Goal: Information Seeking & Learning: Find specific fact

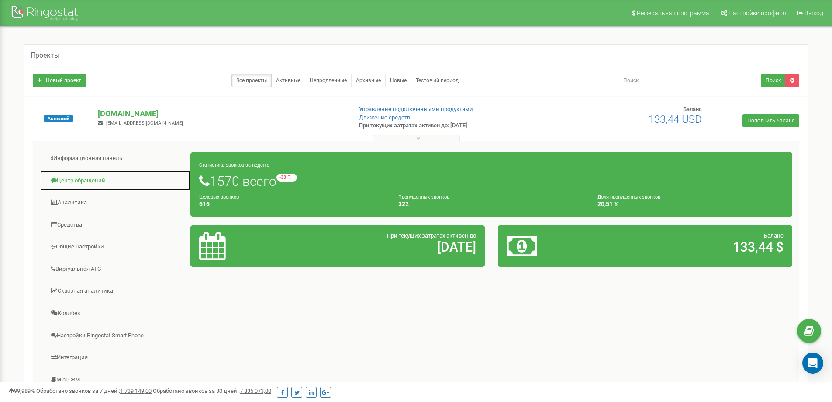
click at [98, 179] on link "Центр обращений" at bounding box center [115, 180] width 151 height 21
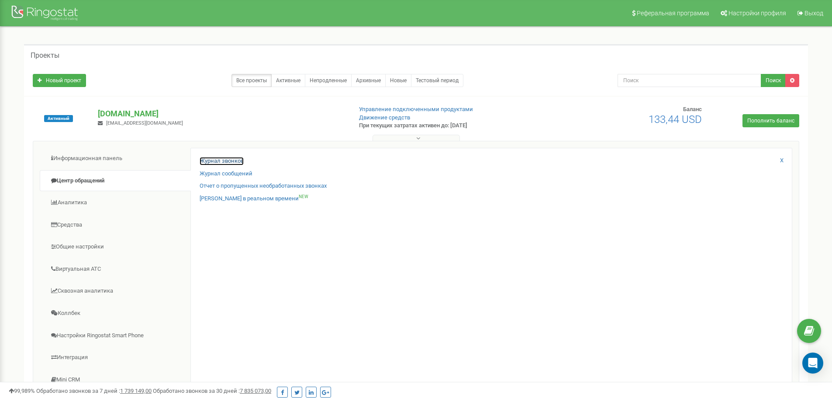
click at [218, 160] on link "Журнал звонков" at bounding box center [222, 161] width 44 height 8
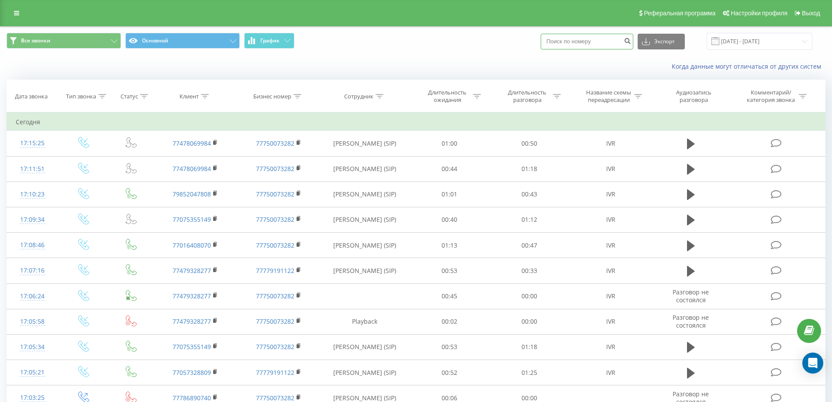
click at [576, 44] on input at bounding box center [587, 42] width 93 height 16
paste input "[PHONE_NUMBER]"
type input "[PHONE_NUMBER]"
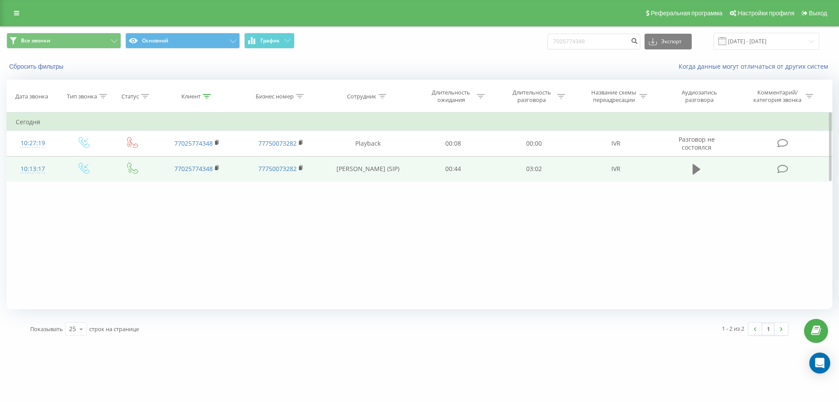
click at [697, 173] on icon at bounding box center [697, 169] width 8 height 12
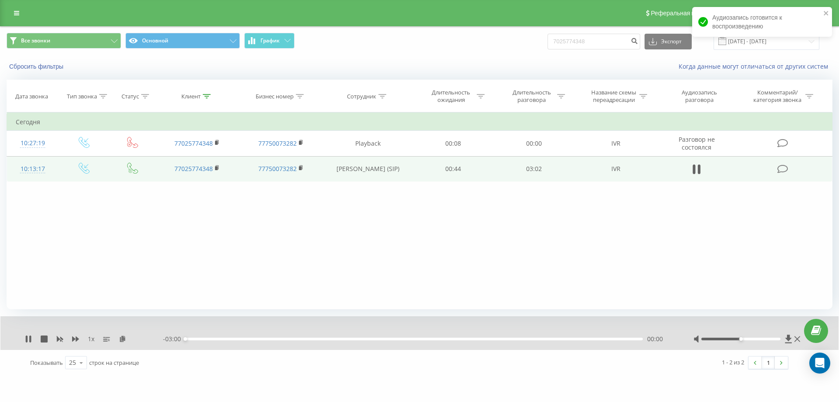
click at [777, 339] on div at bounding box center [741, 338] width 80 height 3
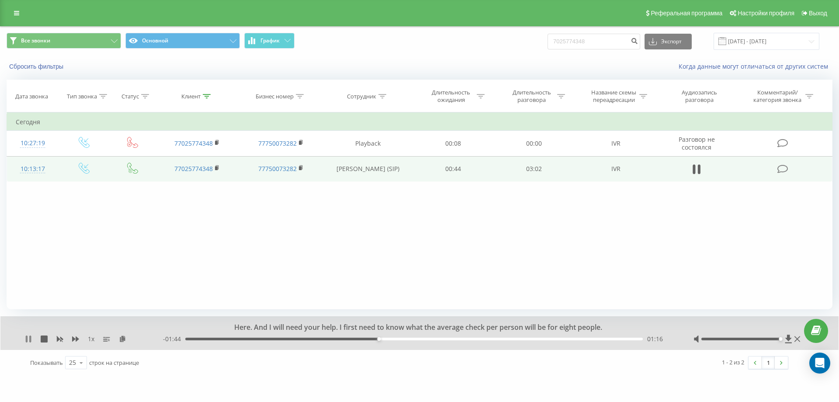
click at [28, 337] on icon at bounding box center [28, 338] width 7 height 7
